Goal: Task Accomplishment & Management: Complete application form

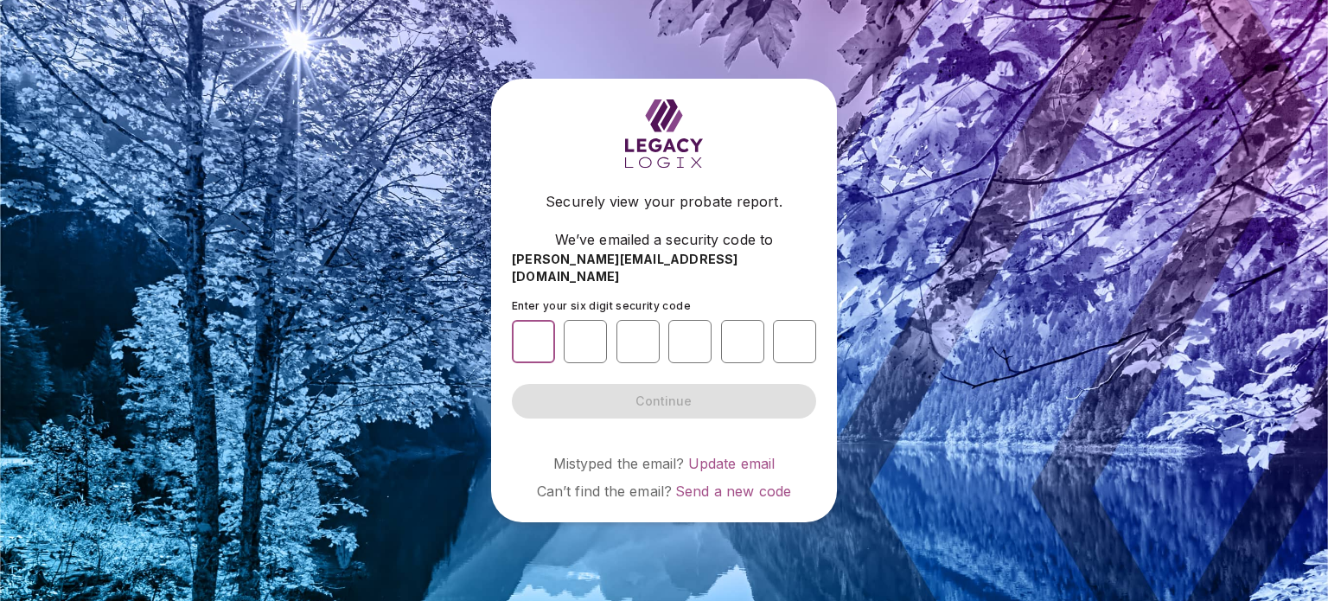
click at [540, 335] on input "number" at bounding box center [533, 341] width 43 height 43
type input "*"
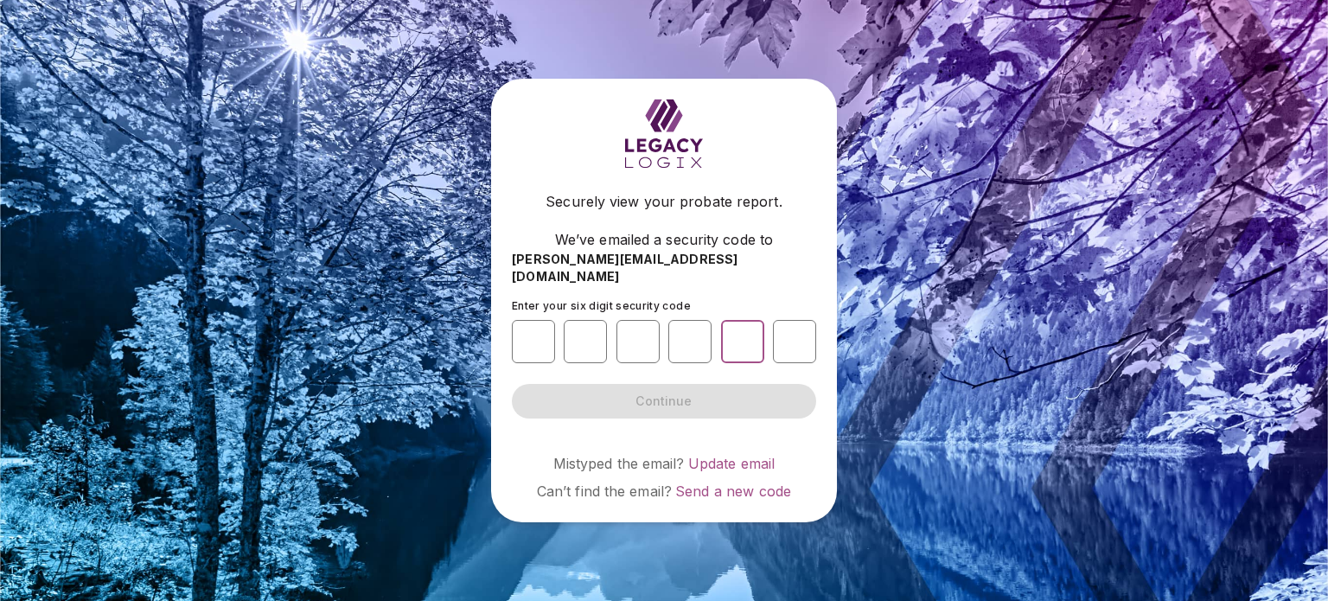
type input "*"
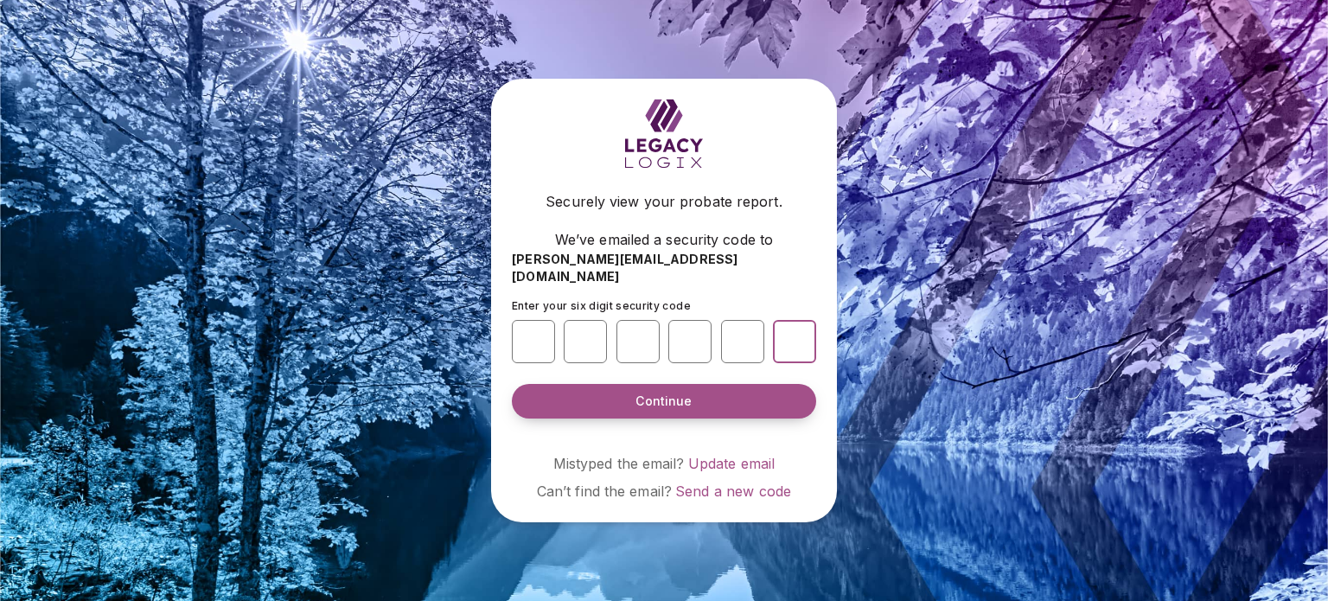
type input "*"
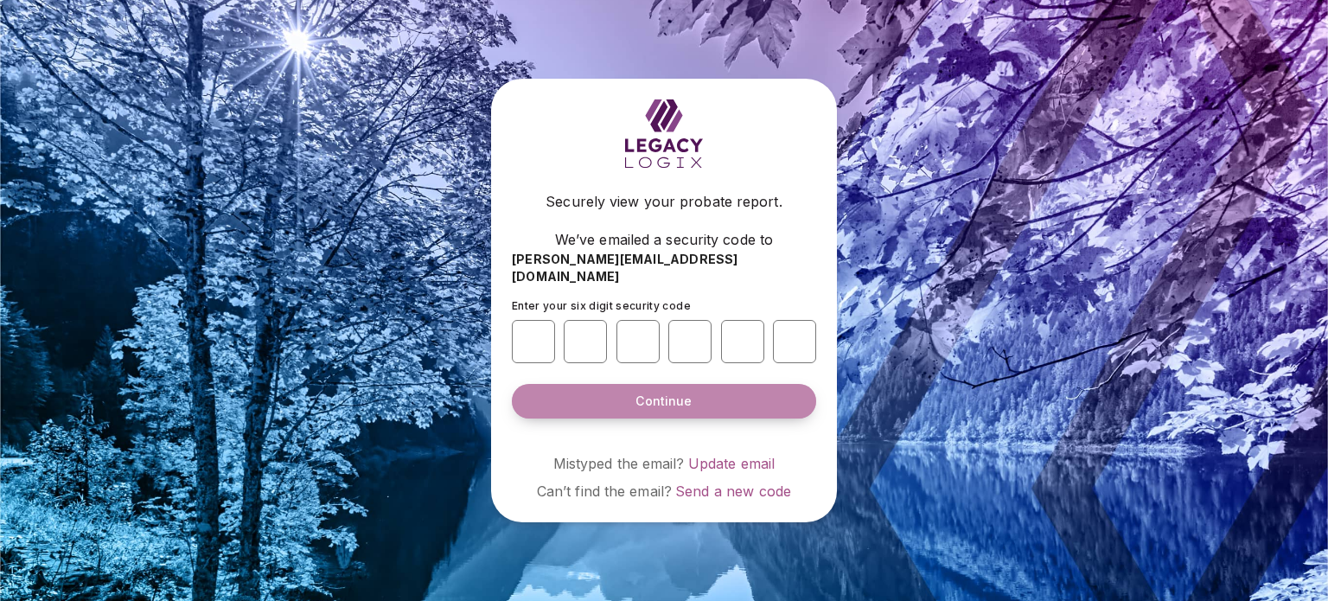
click at [668, 393] on span "Continue" at bounding box center [664, 401] width 56 height 17
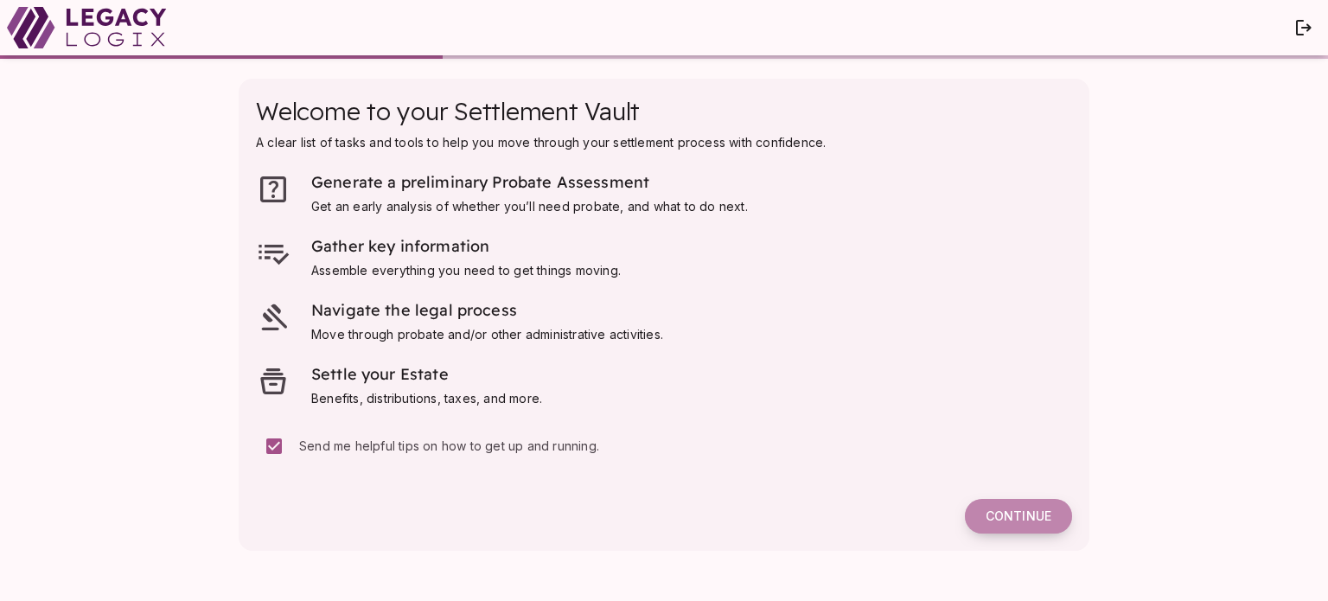
click at [1013, 515] on span "Continue" at bounding box center [1019, 517] width 66 height 16
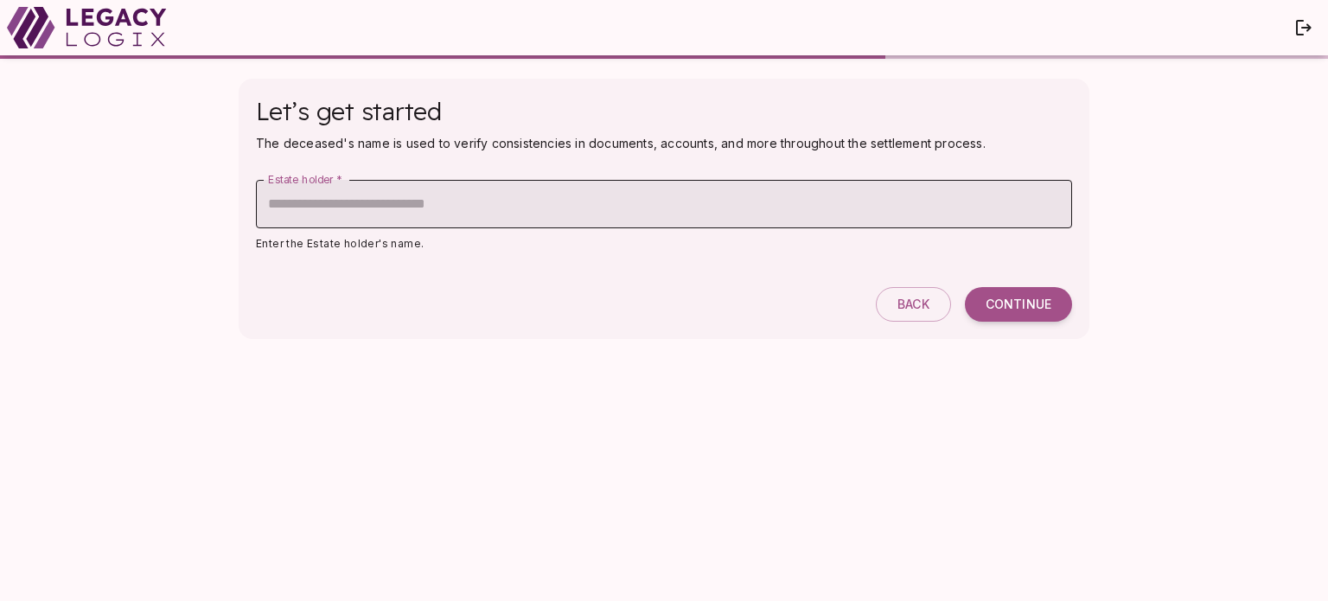
click at [375, 196] on input "Estate holder   *" at bounding box center [664, 204] width 816 height 48
